Goal: Information Seeking & Learning: Learn about a topic

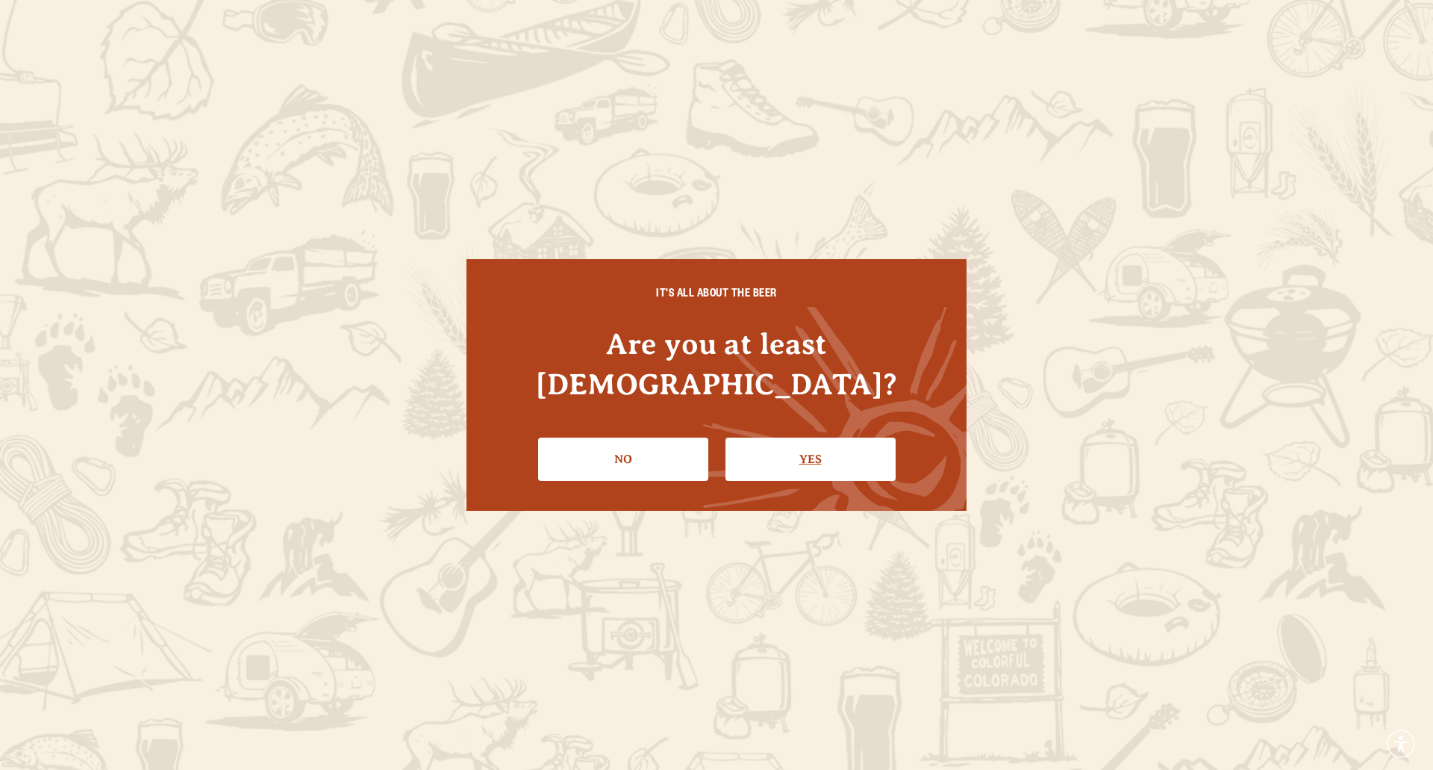
click at [830, 440] on link "Yes" at bounding box center [811, 458] width 170 height 43
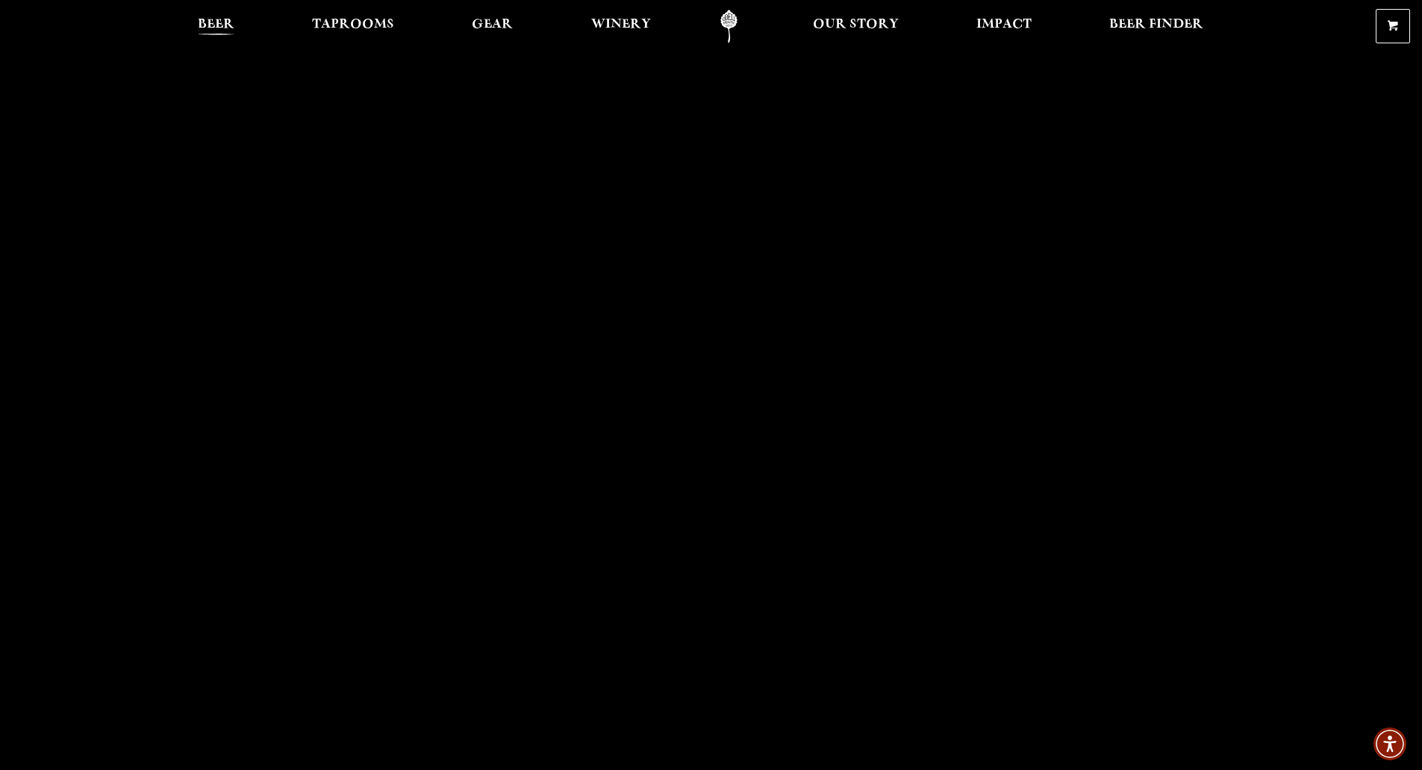
click at [211, 24] on span "Beer" at bounding box center [216, 25] width 37 height 12
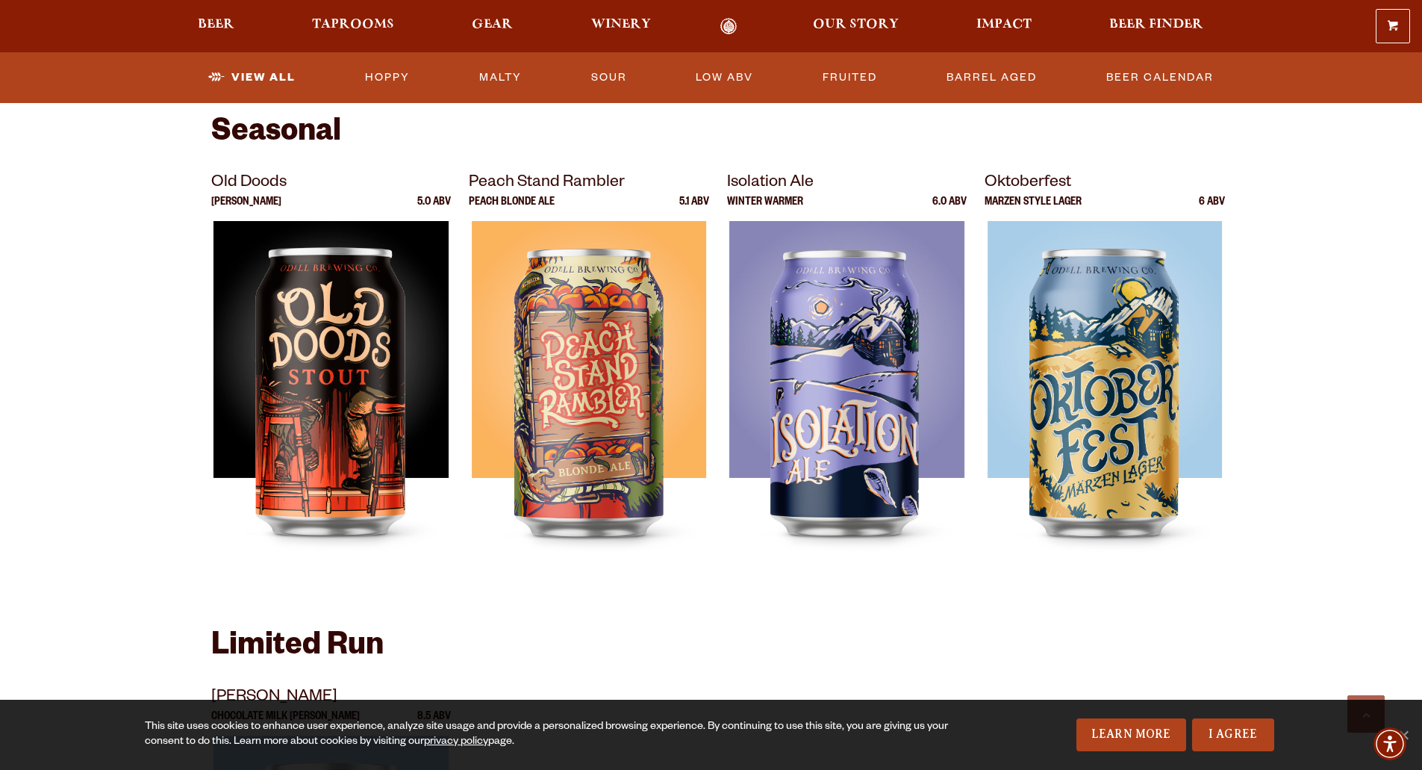
scroll to position [2015, 0]
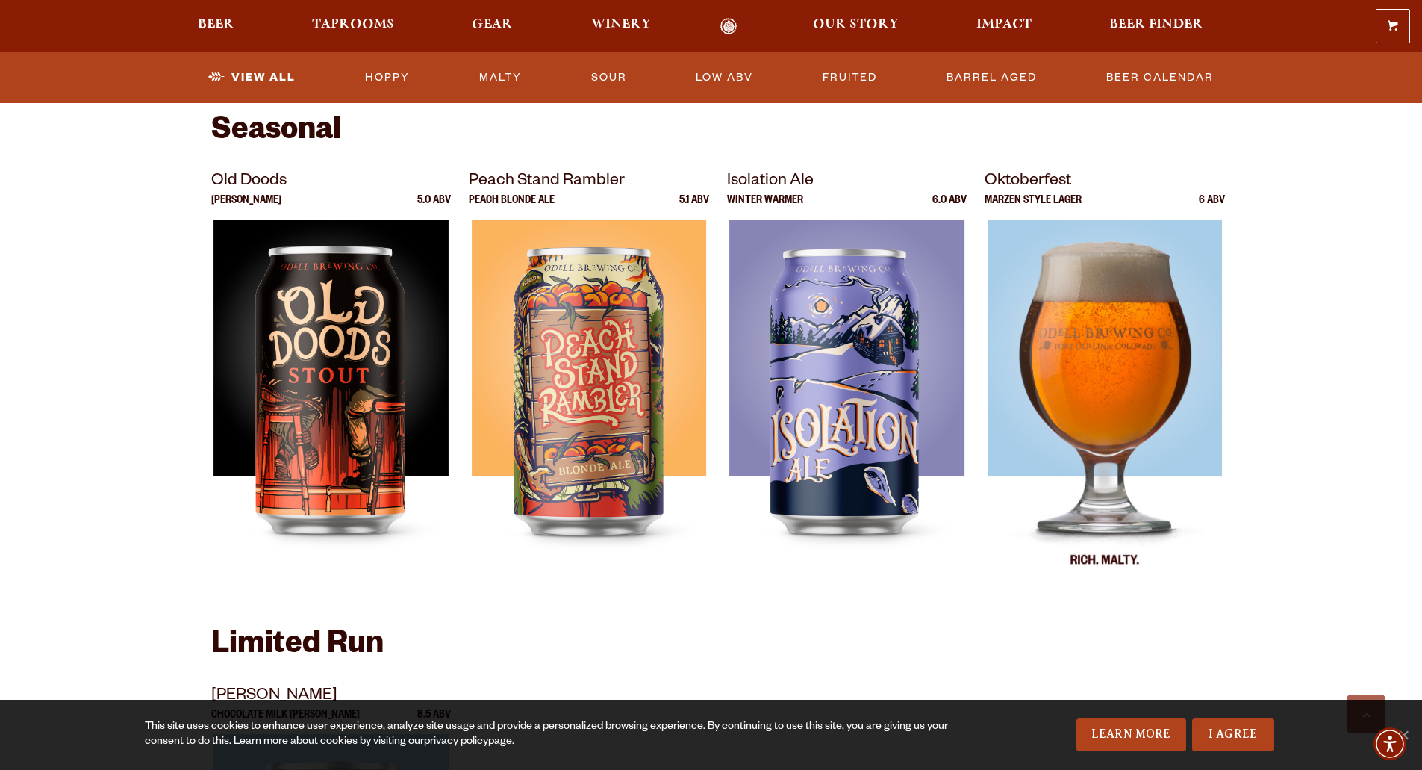
click at [1150, 418] on div at bounding box center [1105, 405] width 240 height 373
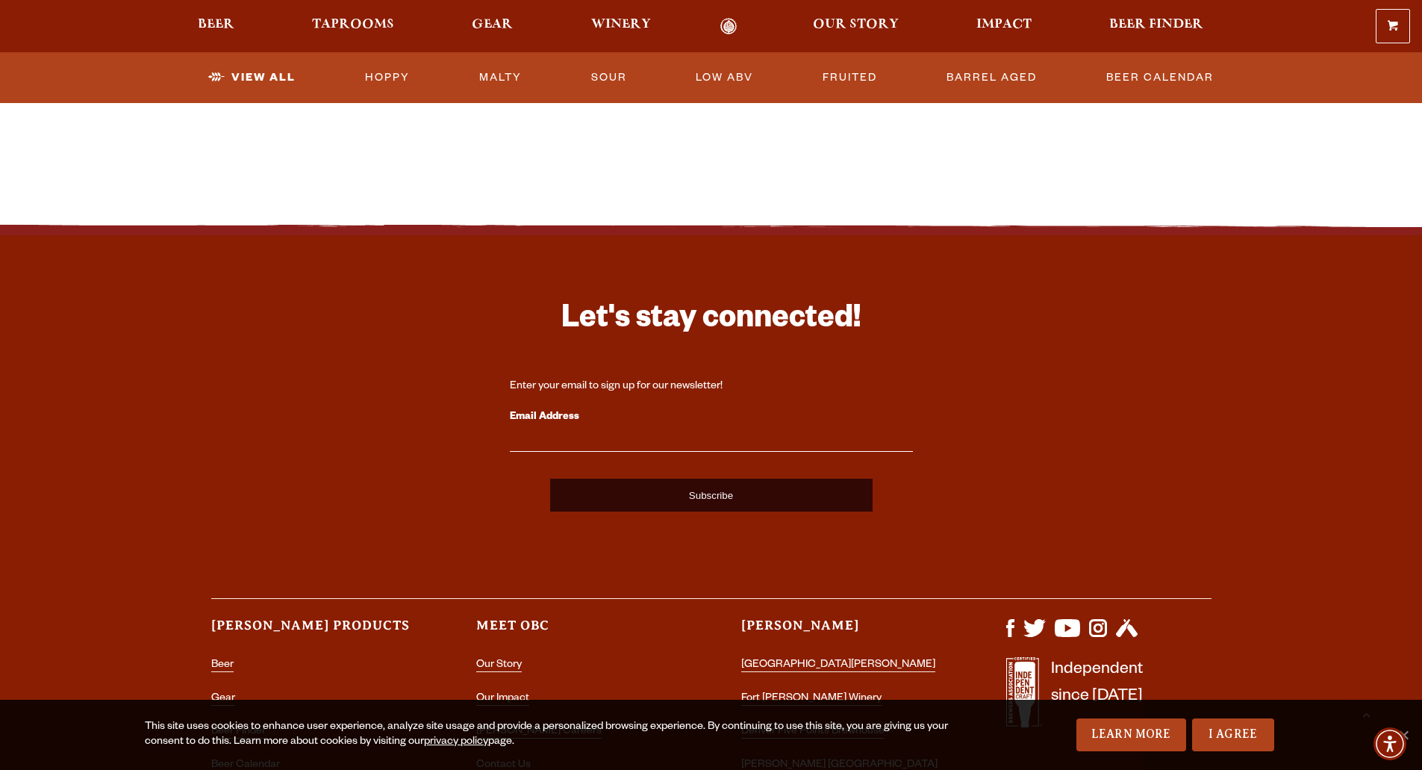
scroll to position [3151, 0]
